Goal: Find specific page/section

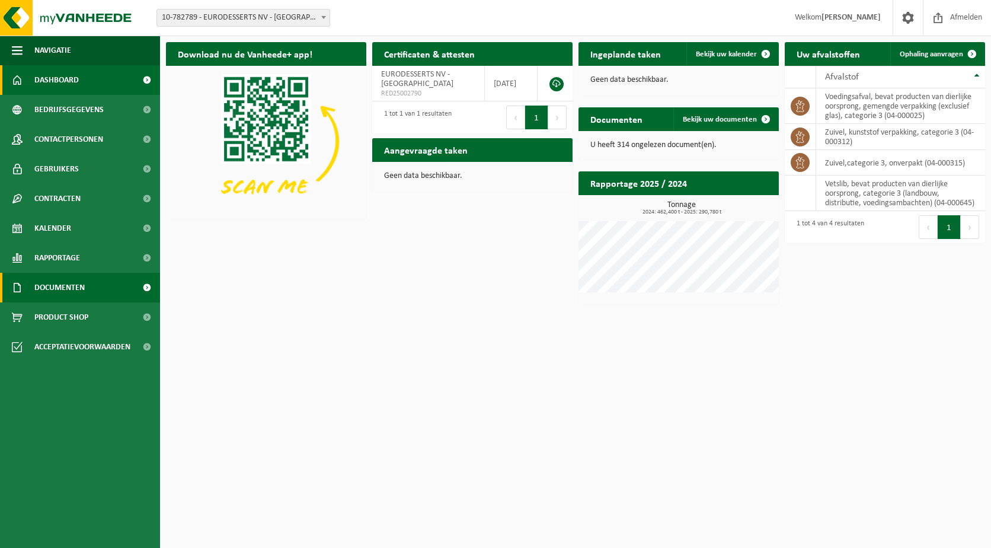
click at [74, 284] on span "Documenten" at bounding box center [59, 288] width 50 height 30
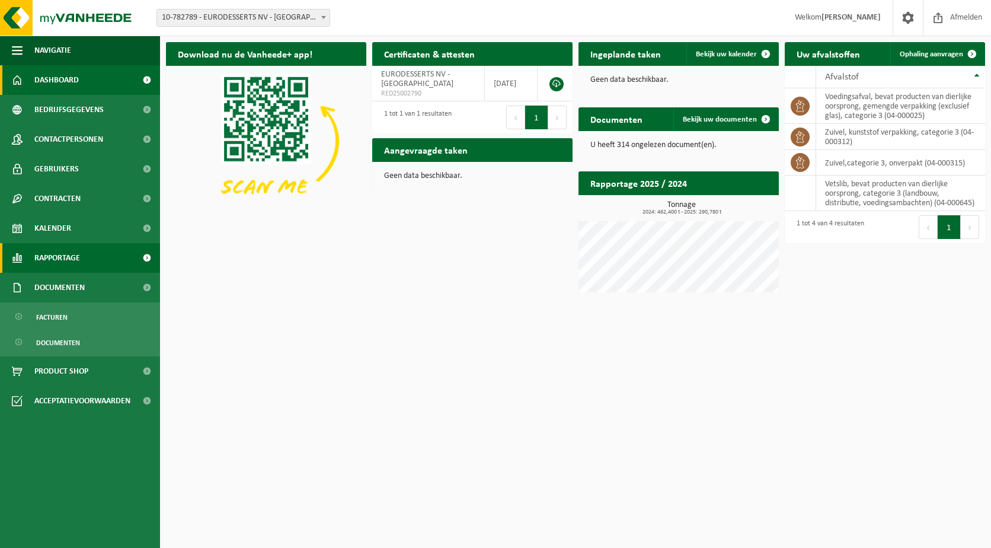
click at [71, 260] on span "Rapportage" at bounding box center [57, 258] width 46 height 30
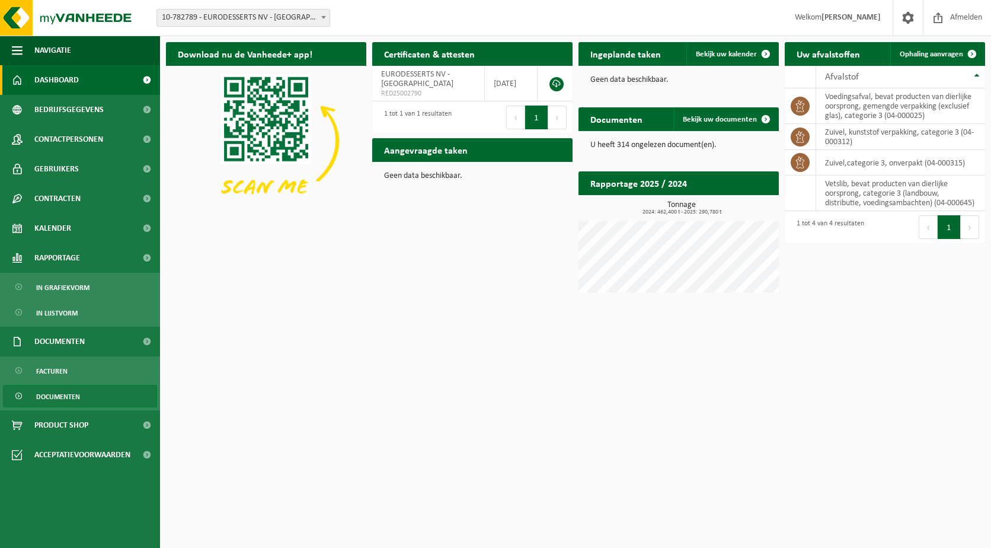
click at [56, 391] on span "Documenten" at bounding box center [58, 396] width 44 height 23
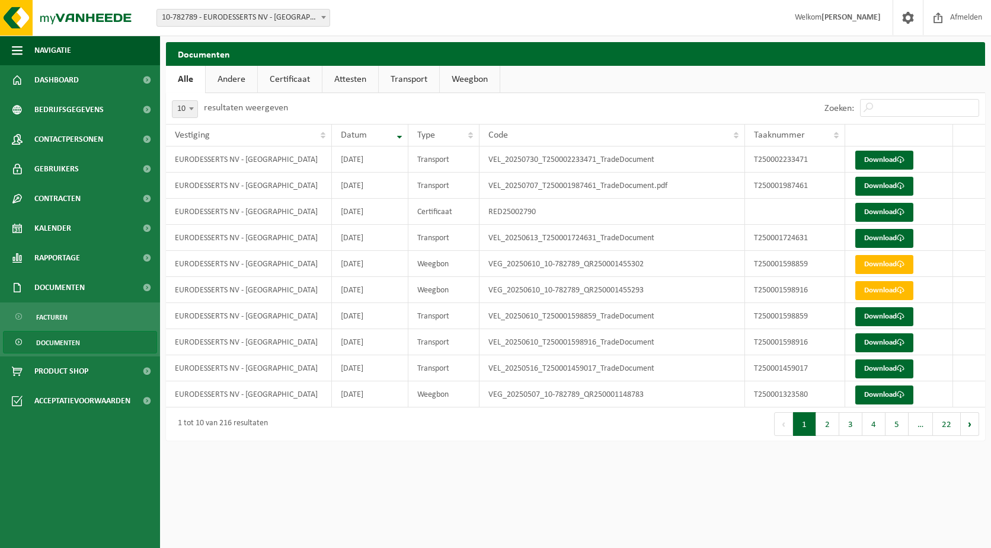
click at [480, 80] on link "Weegbon" at bounding box center [470, 79] width 60 height 27
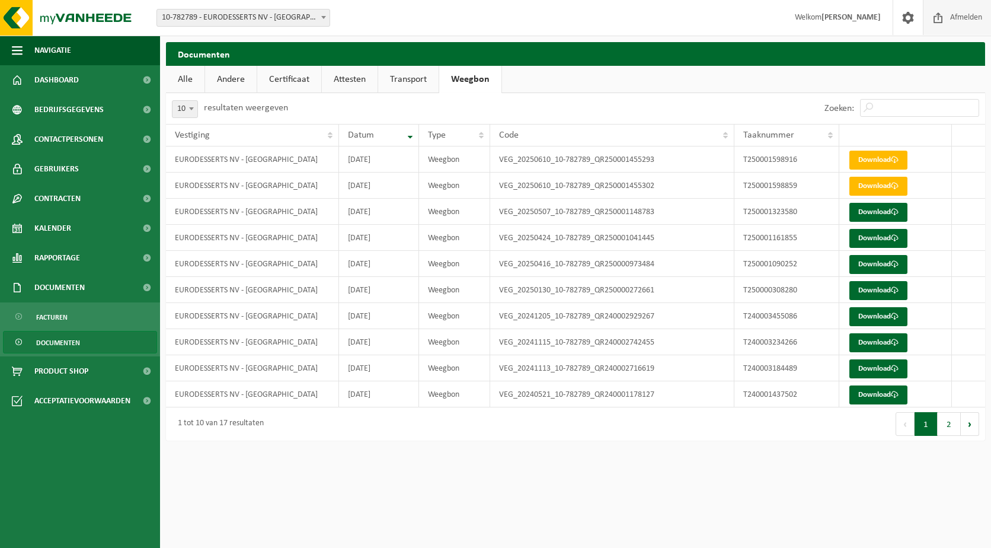
click at [966, 17] on span "Afmelden" at bounding box center [966, 17] width 38 height 35
